Goal: Task Accomplishment & Management: Use online tool/utility

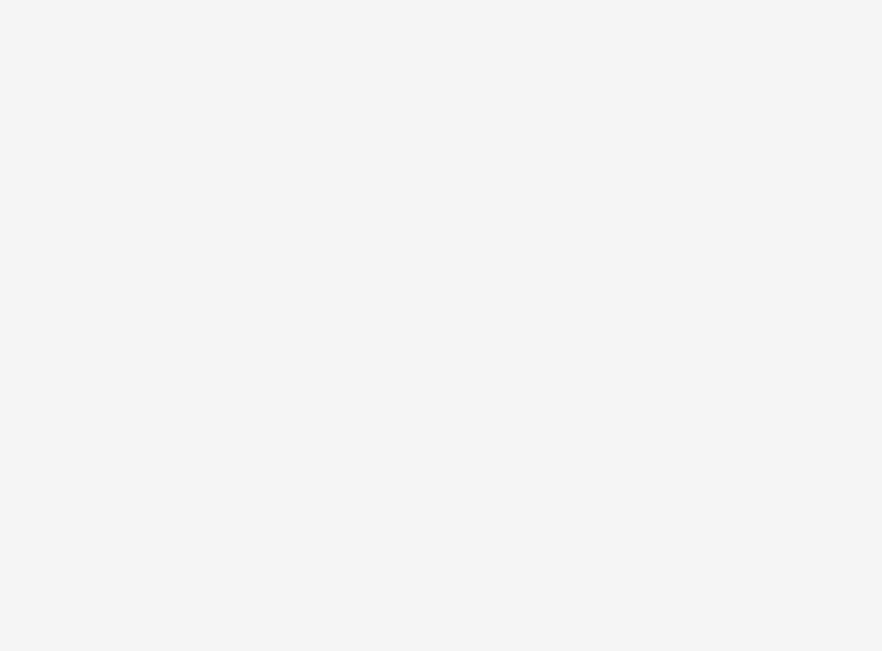
select select "2fc77e36-bb93-4aa3-9dff-dcb08e02eac6"
select select "33113945-0fec-4247-9395-fb2ce4d33dcd"
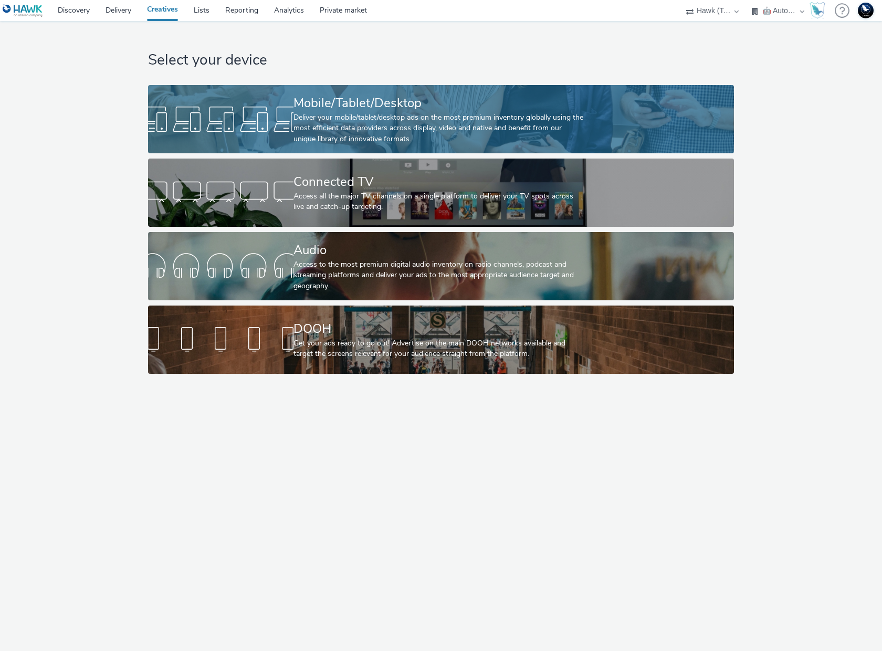
click at [401, 115] on div "Deliver your mobile/tablet/desktop ads on the most premium inventory globally u…" at bounding box center [438, 128] width 291 height 32
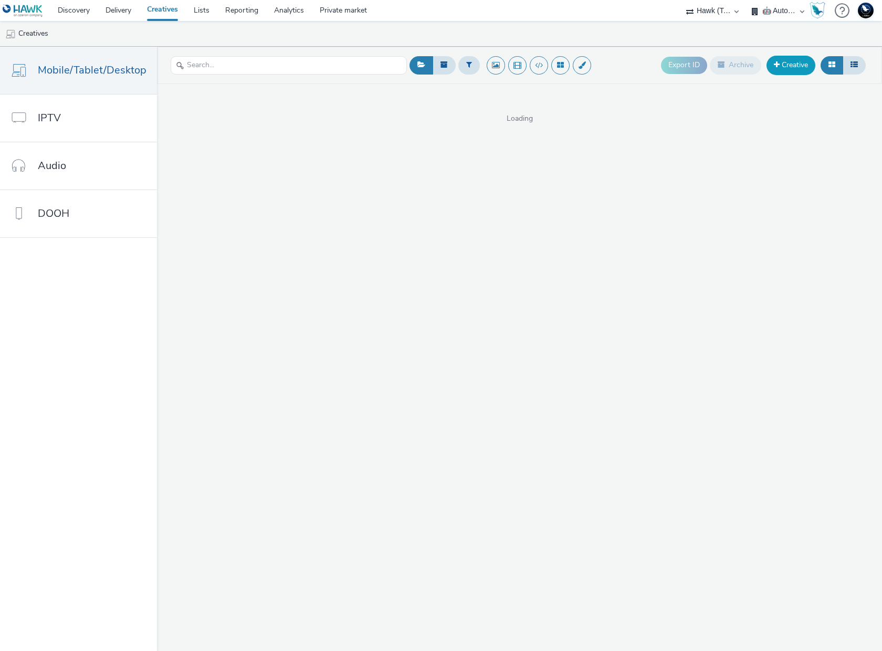
click at [793, 66] on link "Creative" at bounding box center [790, 65] width 49 height 19
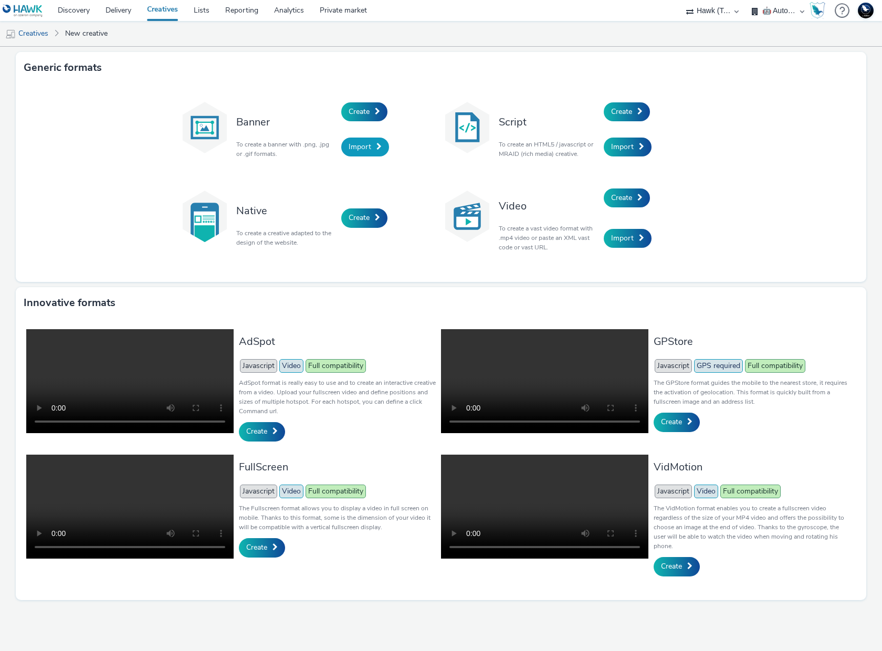
click at [369, 144] on span "Import" at bounding box center [359, 147] width 23 height 10
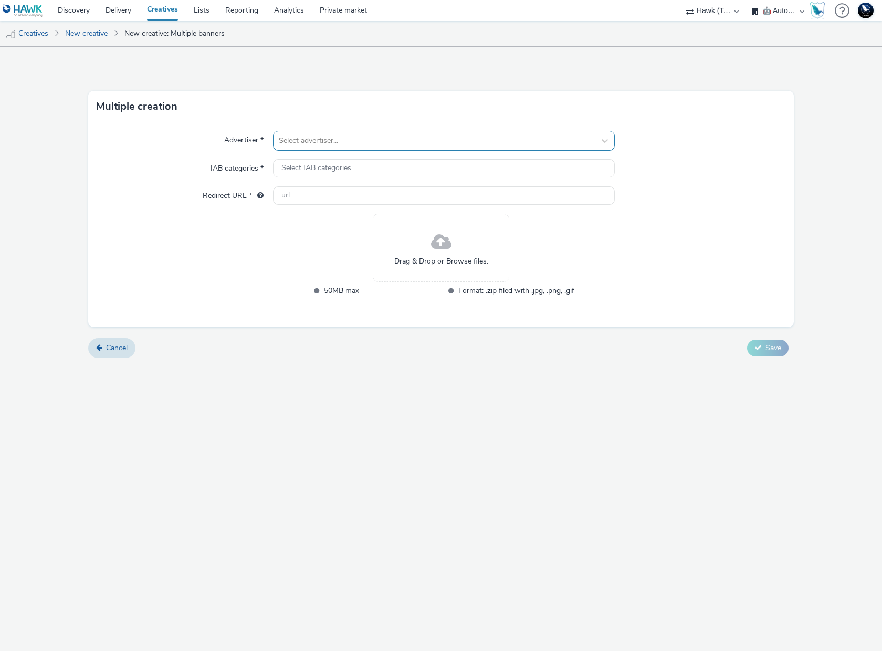
click at [321, 140] on div at bounding box center [434, 140] width 311 height 13
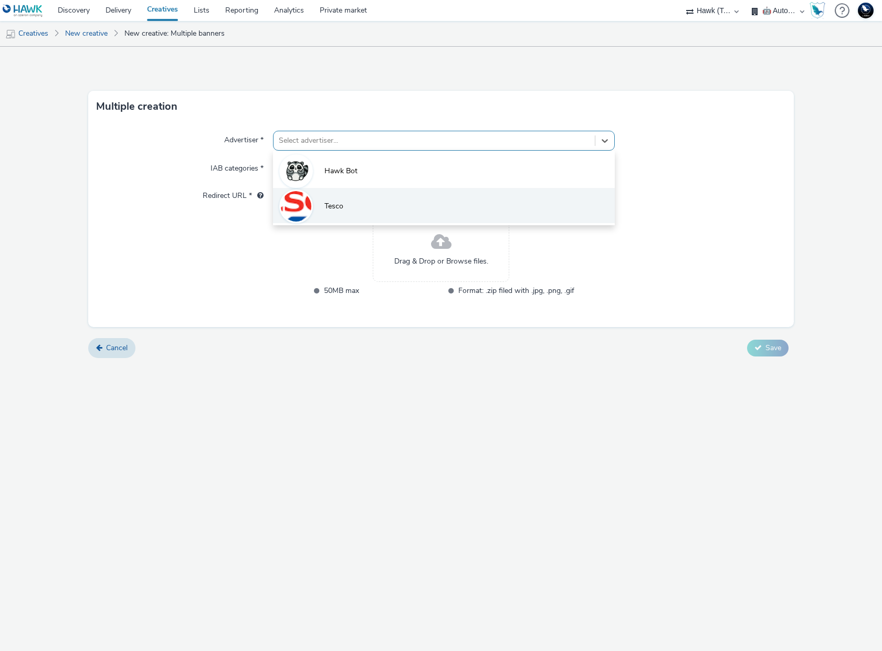
click at [334, 205] on span "Tesco" at bounding box center [333, 206] width 19 height 10
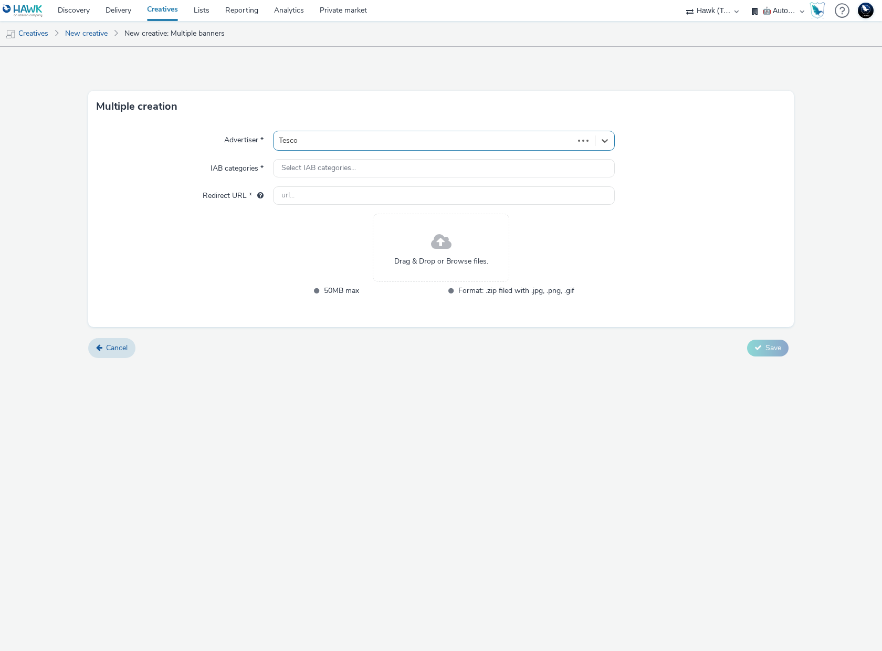
type input "[URL][DOMAIN_NAME]"
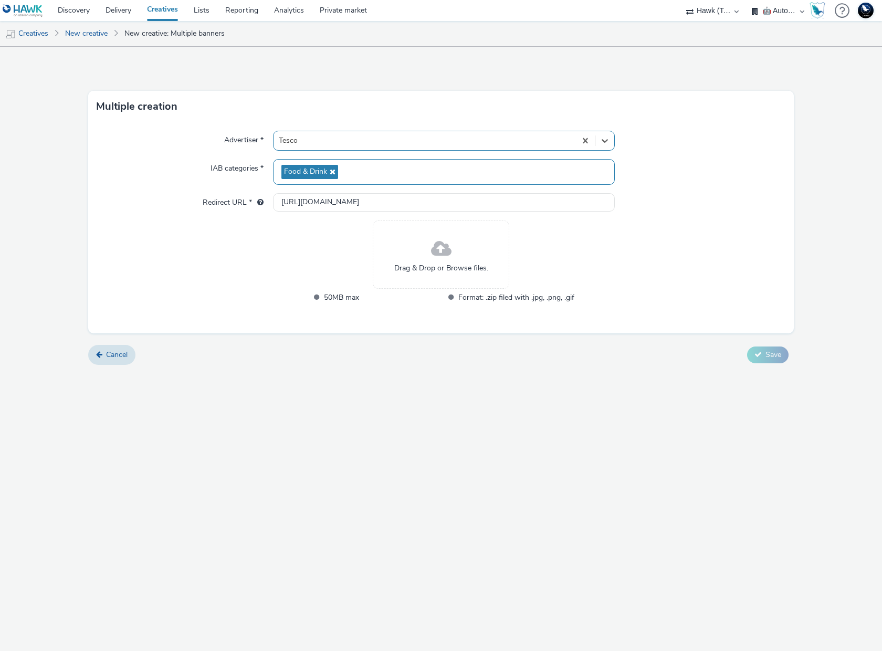
click at [365, 177] on div "Food & Drink" at bounding box center [444, 172] width 342 height 26
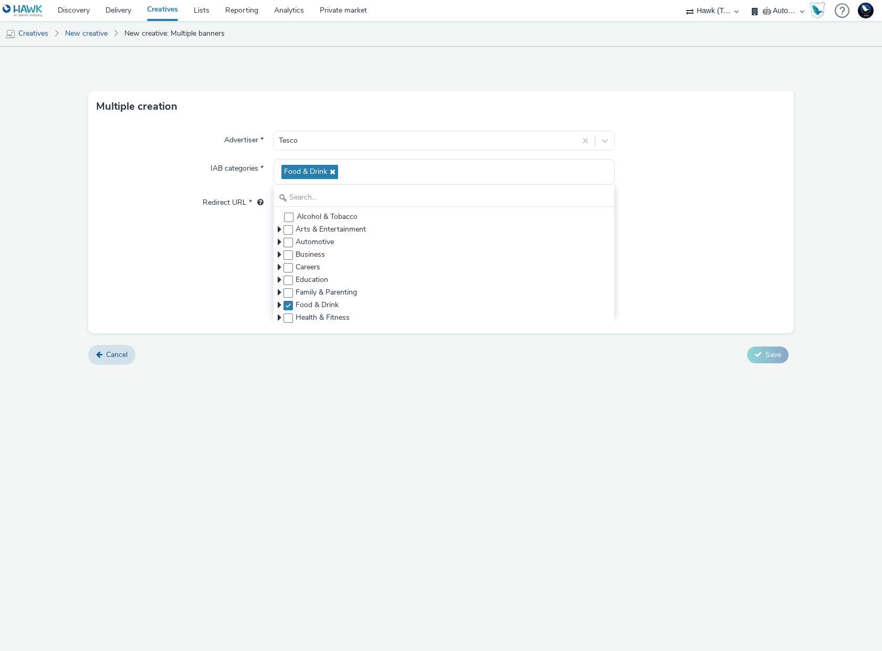
click at [776, 13] on select "🇧🇪 Team BE 🇩🇪 Team DE 🇫🇷 Team FR 🇬🇧 Team UK 🌍 Demonstration 📡 Integration tests…" at bounding box center [777, 10] width 63 height 21
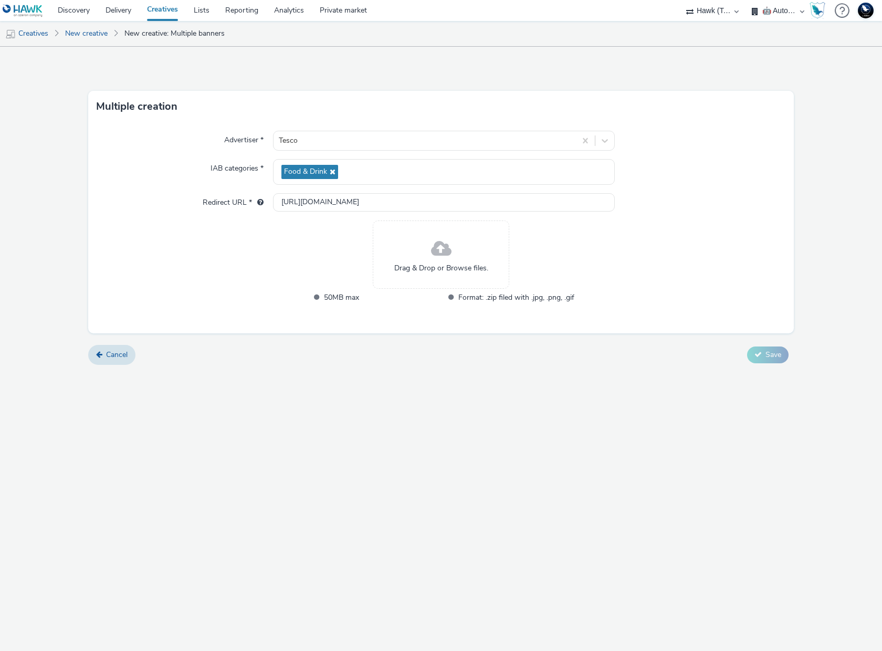
select select "2405a9d4-3350-4458-8d06-44f78962fa76"
click at [746, 0] on select "🇧🇪 Team BE 🇩🇪 Team DE 🇫🇷 Team FR 🇬🇧 Team UK 🌍 Demonstration 📡 Integration tests…" at bounding box center [777, 10] width 63 height 21
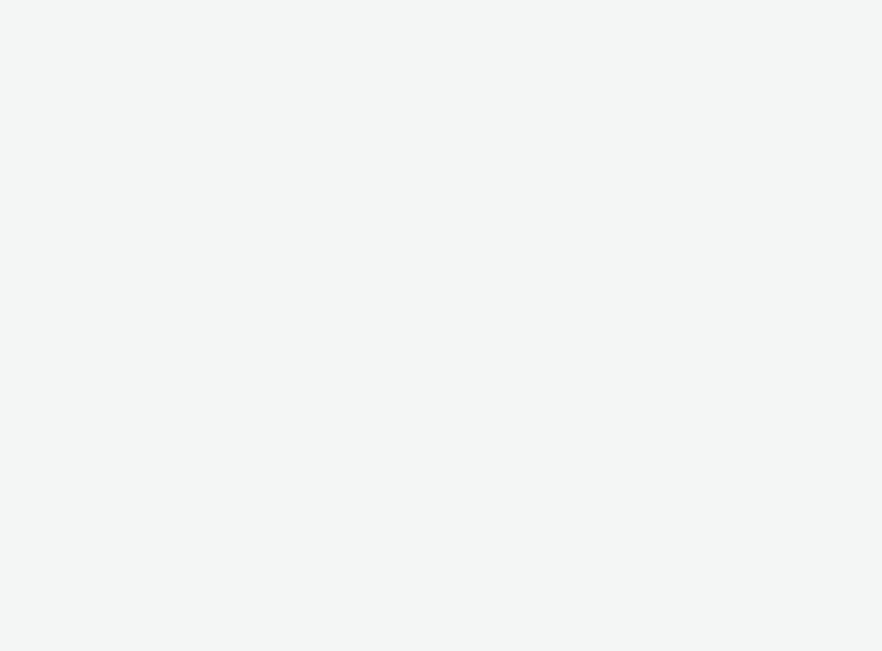
select select "2fc77e36-bb93-4aa3-9dff-dcb08e02eac6"
select select "2405a9d4-3350-4458-8d06-44f78962fa76"
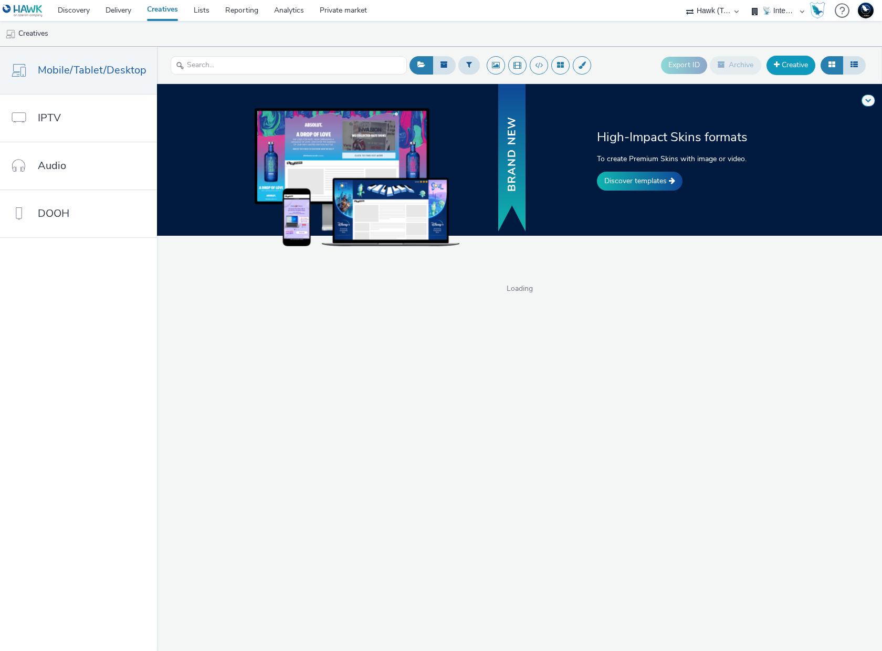
click at [791, 70] on link "Creative" at bounding box center [790, 65] width 49 height 19
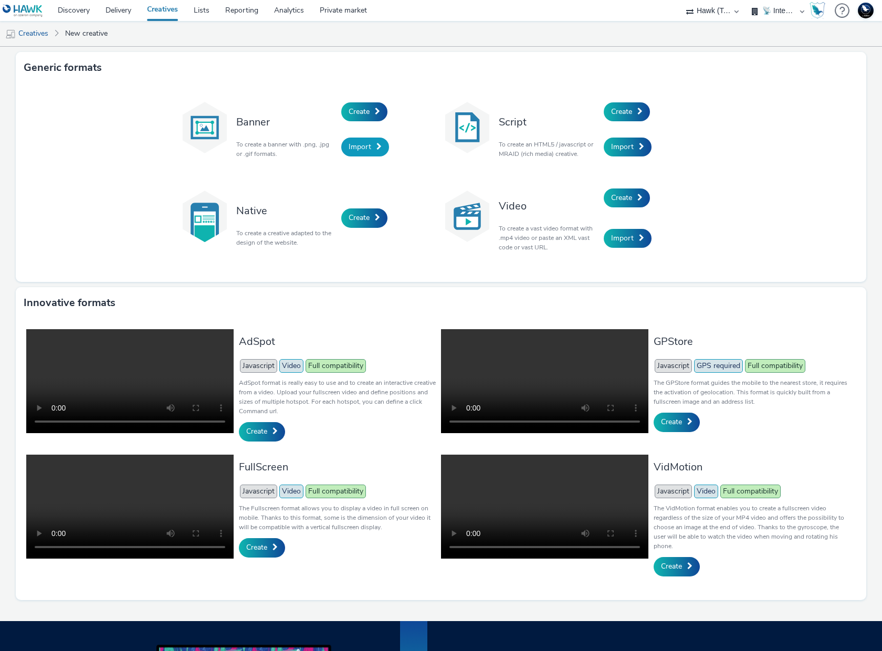
click at [364, 151] on span "Import" at bounding box center [359, 147] width 23 height 10
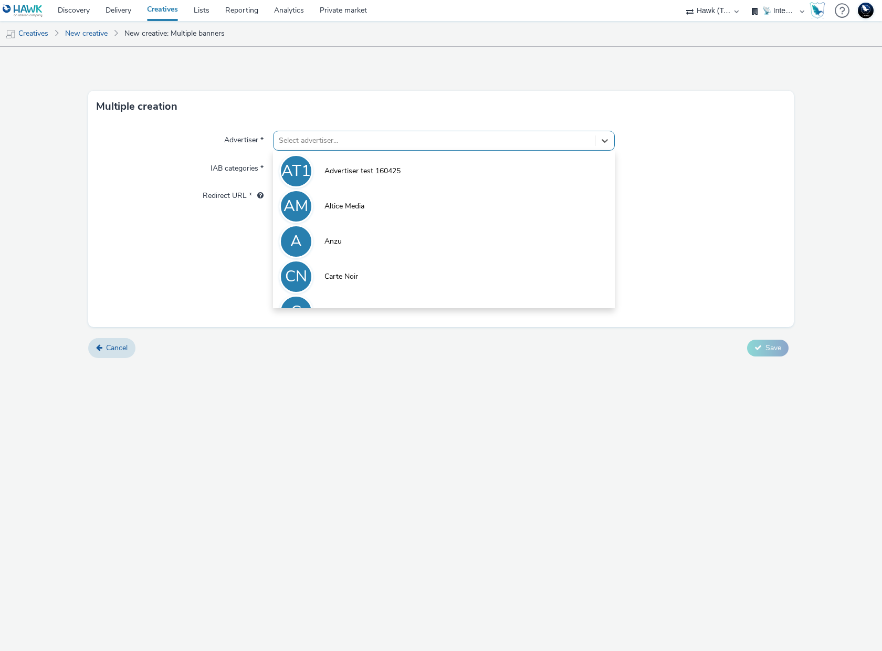
click at [315, 142] on div at bounding box center [434, 140] width 311 height 13
click at [351, 171] on span "Advertiser test 160425" at bounding box center [362, 171] width 76 height 10
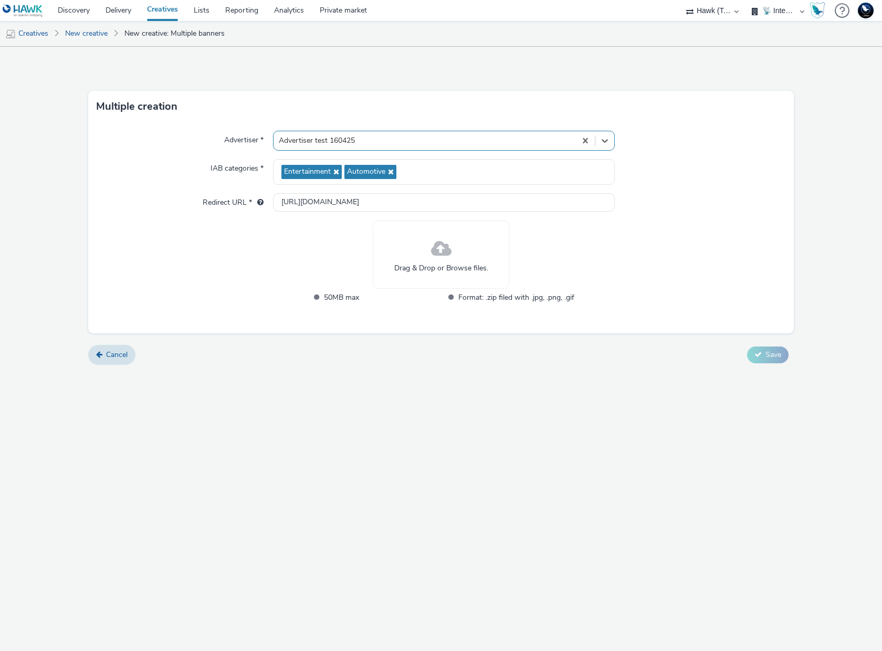
click at [363, 138] on div at bounding box center [425, 140] width 292 height 13
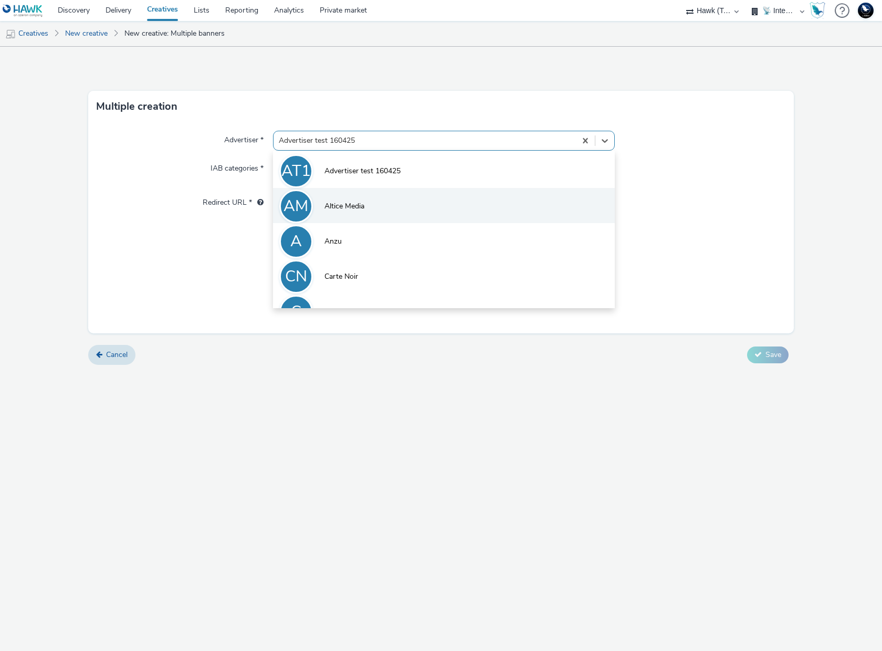
click at [352, 208] on span "Altice Media" at bounding box center [344, 206] width 40 height 10
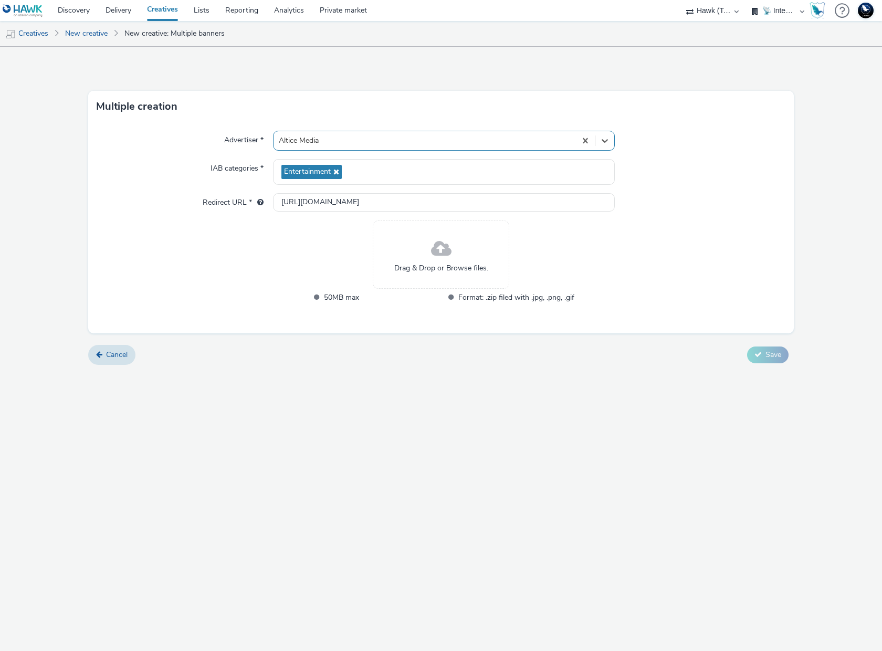
click at [342, 140] on div at bounding box center [425, 140] width 292 height 13
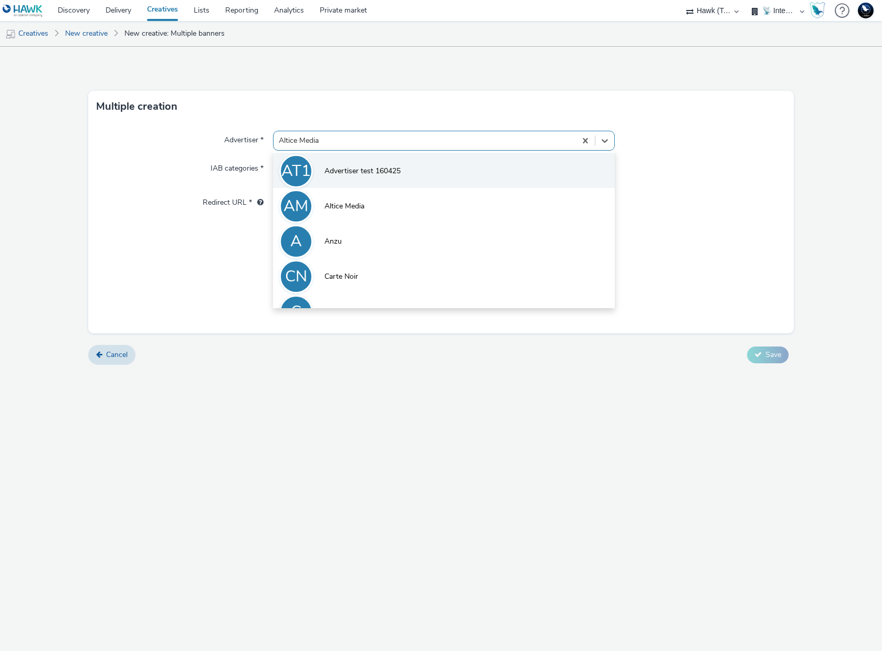
click at [346, 168] on span "Advertiser test 160425" at bounding box center [362, 171] width 76 height 10
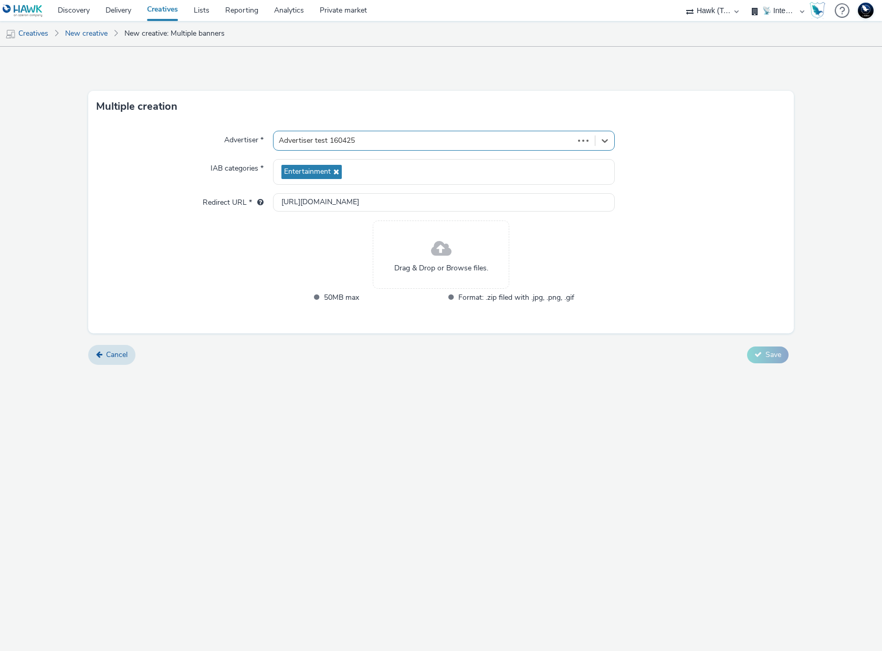
type input "http://azerion.com"
click at [428, 170] on div "Entertainment Automotive" at bounding box center [444, 172] width 342 height 26
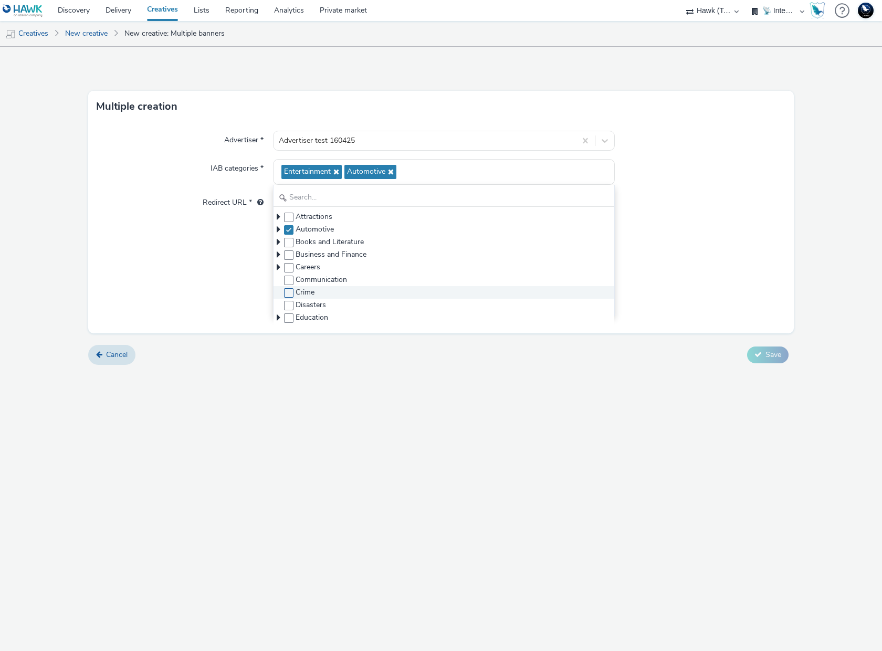
click at [292, 294] on span at bounding box center [288, 292] width 9 height 9
checkbox input "true"
click at [290, 303] on span at bounding box center [288, 305] width 9 height 9
checkbox input "true"
click at [451, 362] on div "Cancel Save" at bounding box center [440, 354] width 705 height 19
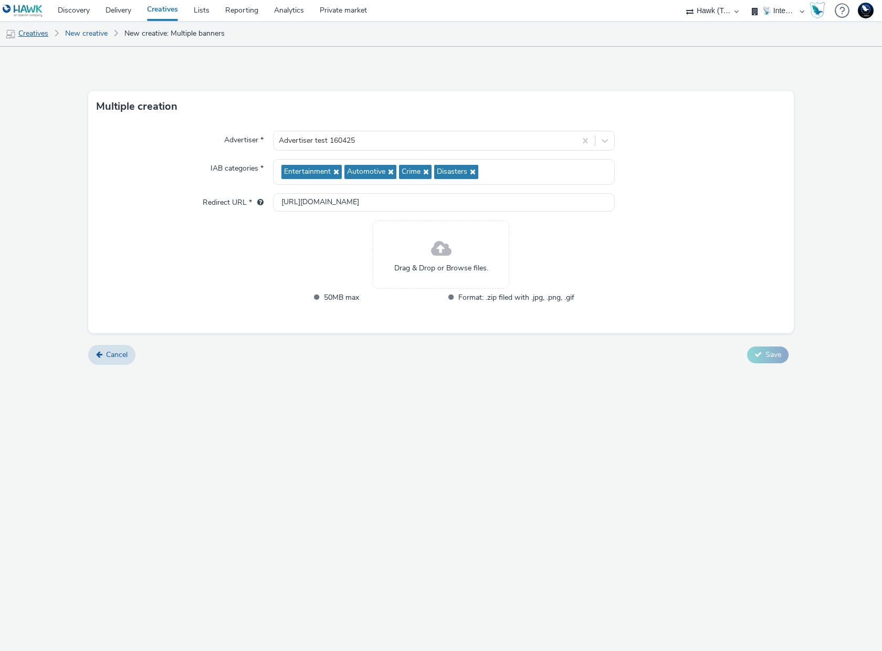
click at [36, 35] on link "Creatives" at bounding box center [27, 33] width 54 height 25
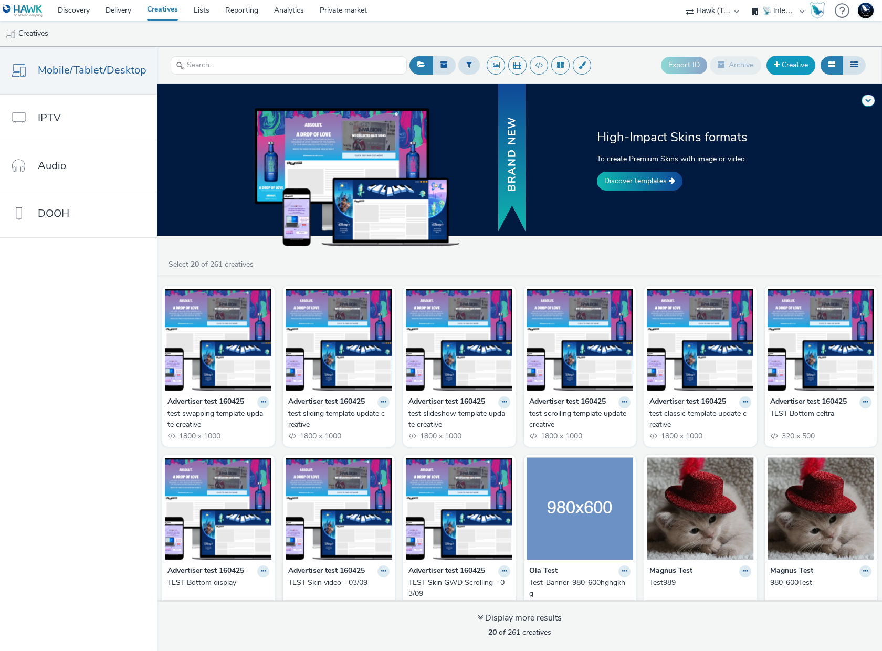
click at [787, 71] on link "Creative" at bounding box center [790, 65] width 49 height 19
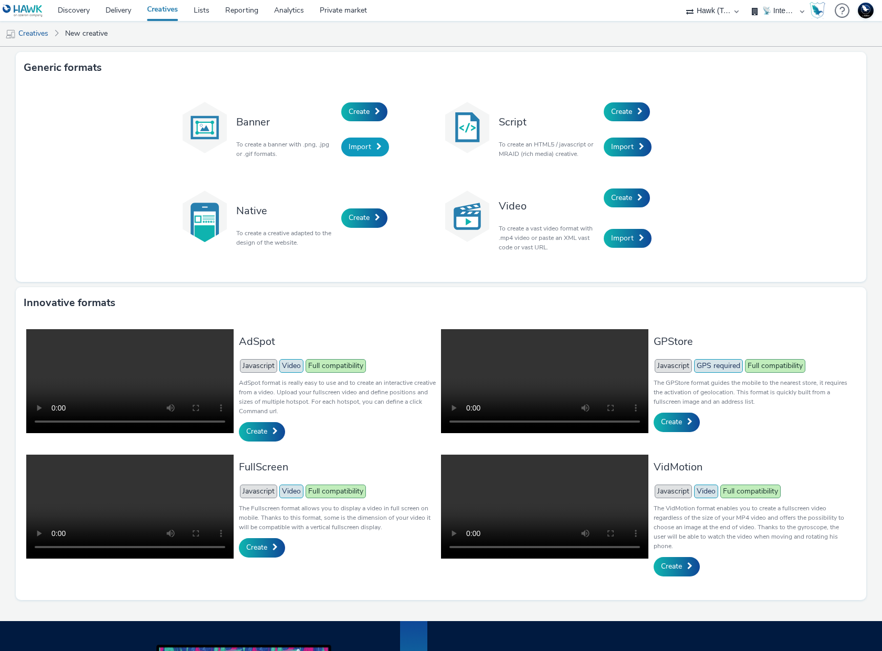
click at [361, 145] on span "Import" at bounding box center [359, 147] width 23 height 10
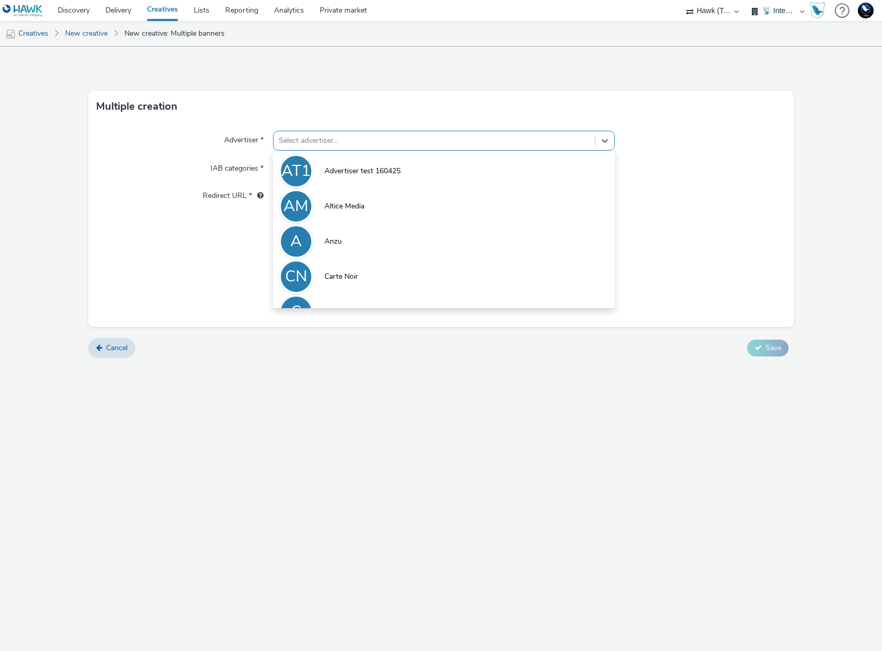
click at [331, 141] on div at bounding box center [434, 140] width 311 height 13
click at [337, 172] on span "Advertiser test 160425" at bounding box center [362, 171] width 76 height 10
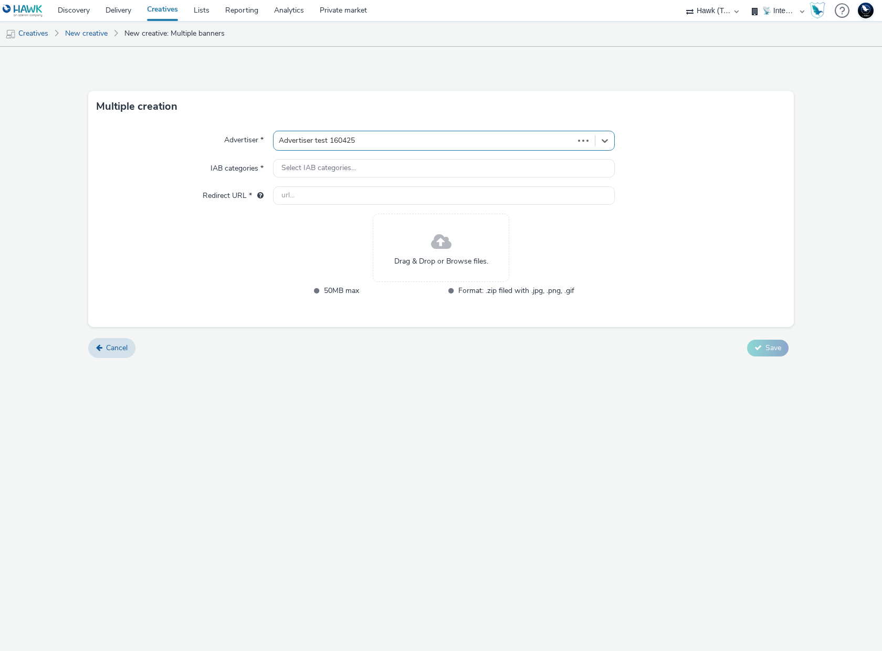
type input "http://azerion.com"
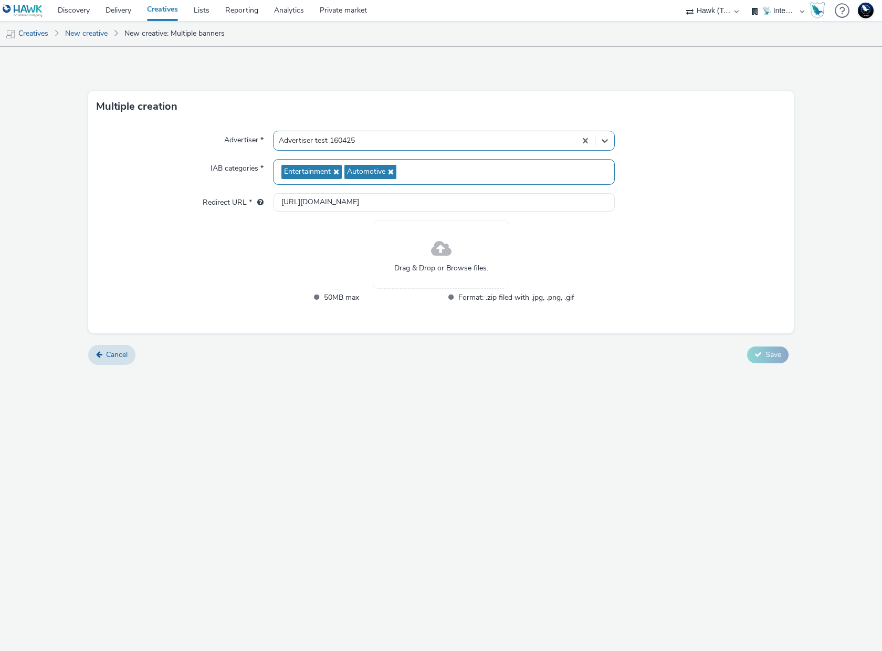
click at [440, 173] on div "Entertainment Automotive" at bounding box center [444, 172] width 342 height 26
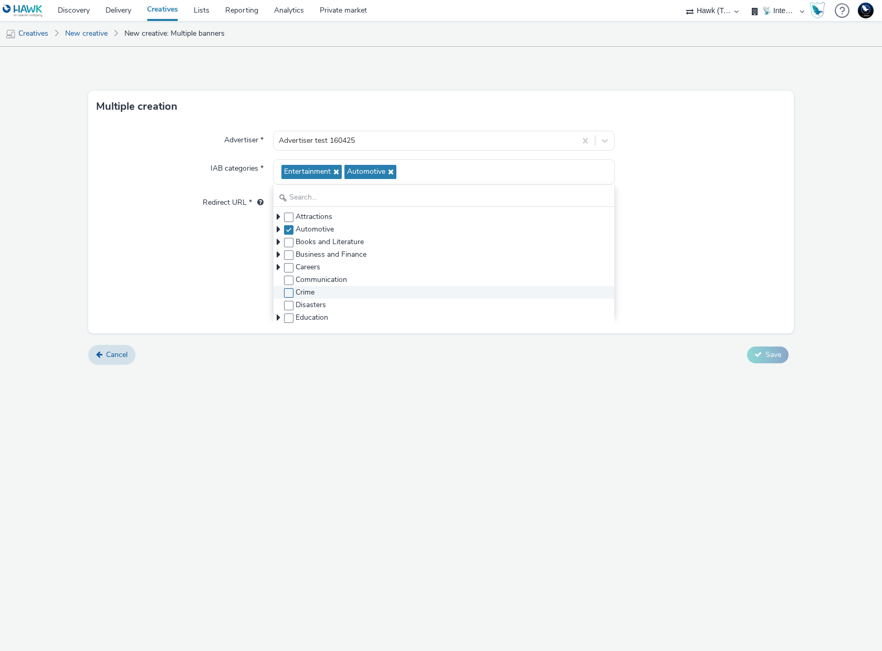
click at [286, 291] on span at bounding box center [288, 292] width 9 height 9
checkbox input "true"
click at [287, 305] on span at bounding box center [288, 305] width 9 height 9
checkbox input "true"
click at [235, 256] on div "Advertiser * Advertiser test 160425 IAB categories * Entertainment Automotive C…" at bounding box center [440, 227] width 705 height 211
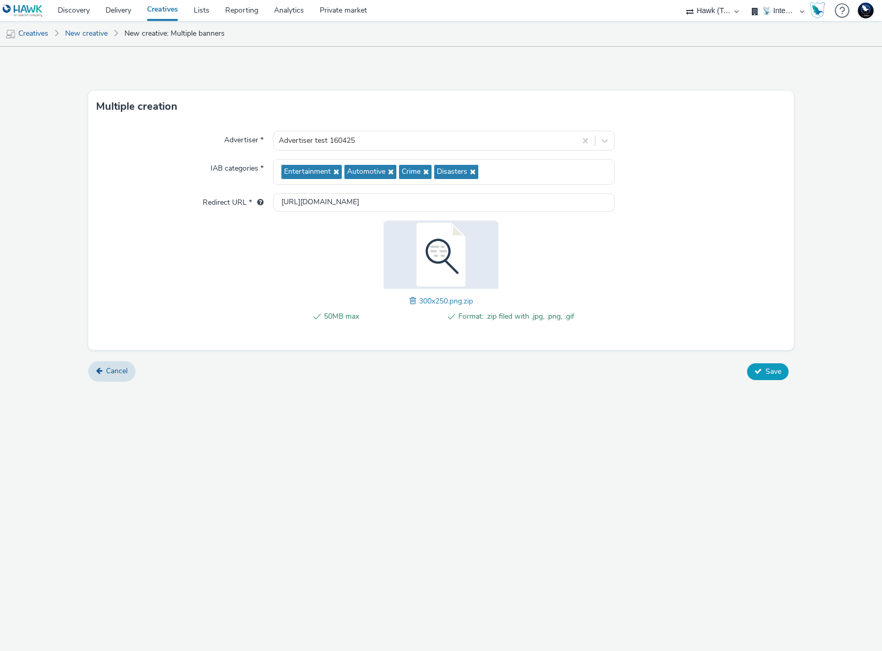
click at [765, 371] on span "Save" at bounding box center [773, 371] width 16 height 10
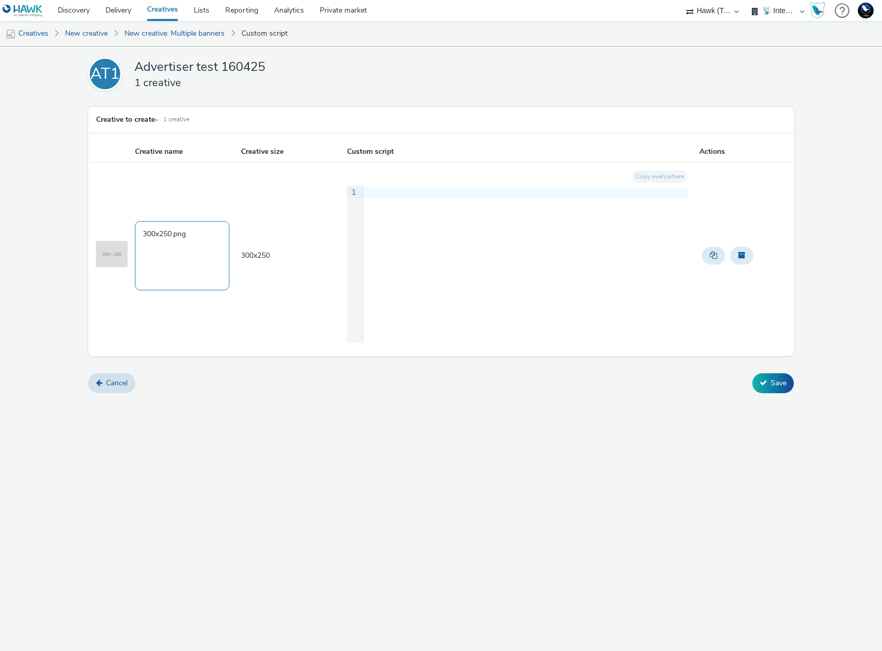
click at [165, 237] on textarea "300x250.png" at bounding box center [182, 255] width 94 height 69
type textarea "batch banner v3 cat"
click at [776, 386] on button "Save" at bounding box center [772, 383] width 41 height 20
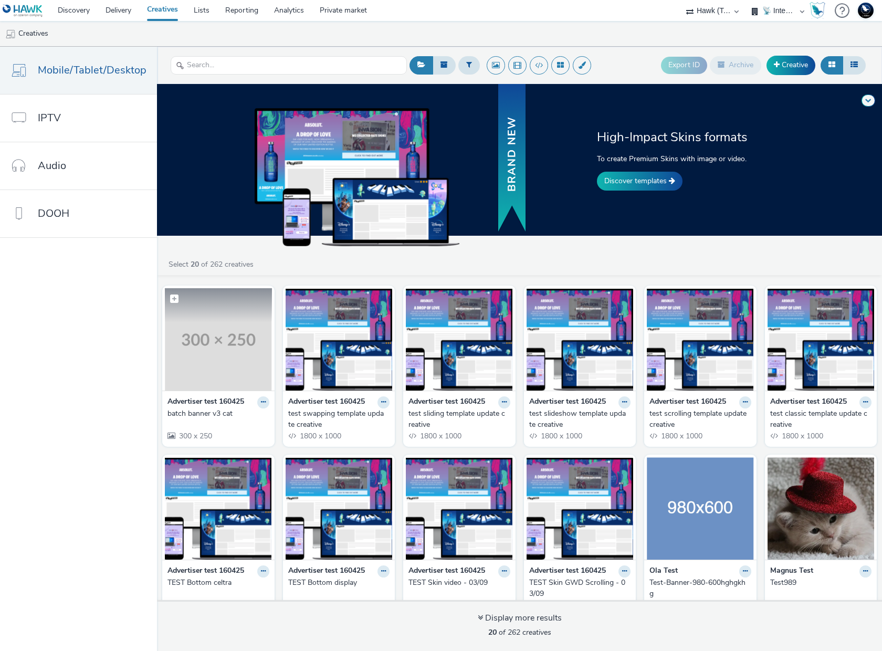
click at [205, 379] on img at bounding box center [218, 339] width 107 height 102
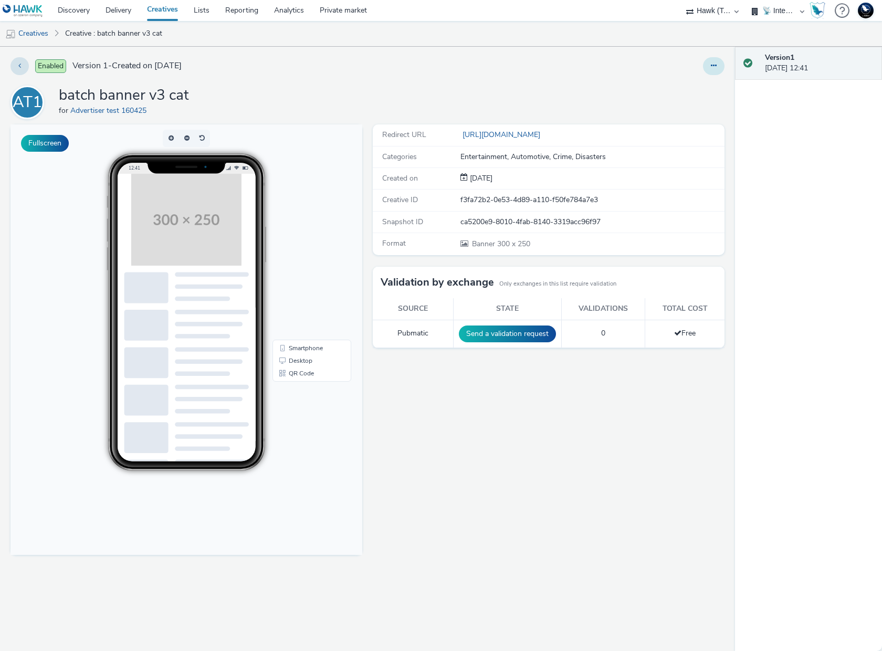
click at [713, 67] on icon at bounding box center [714, 65] width 6 height 7
click at [681, 92] on link "Edit" at bounding box center [685, 87] width 79 height 21
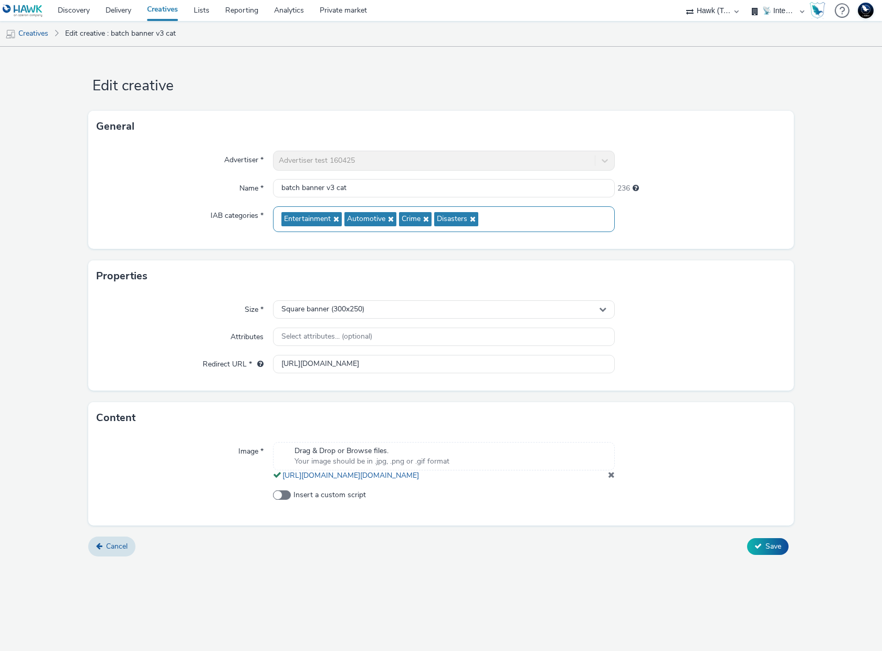
click at [525, 224] on div "Entertainment Automotive Crime Disasters" at bounding box center [444, 219] width 342 height 26
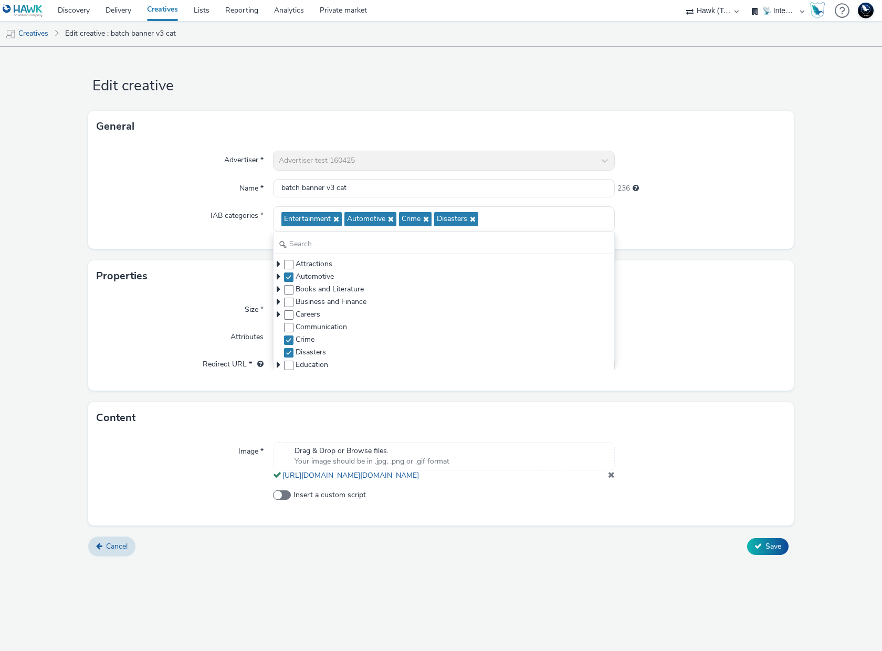
click at [714, 219] on div at bounding box center [700, 219] width 171 height 26
